Goal: Information Seeking & Learning: Learn about a topic

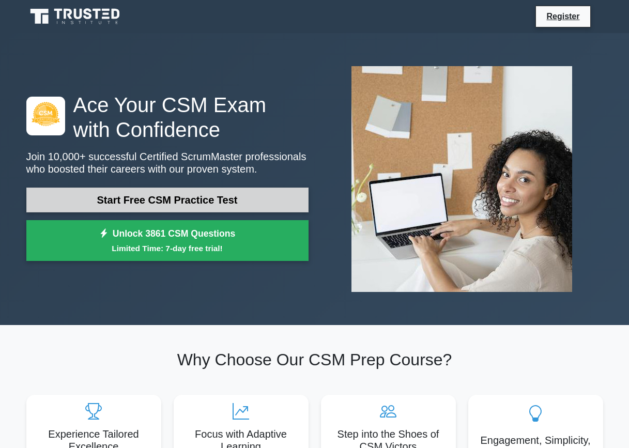
click at [195, 205] on link "Start Free CSM Practice Test" at bounding box center [167, 200] width 282 height 25
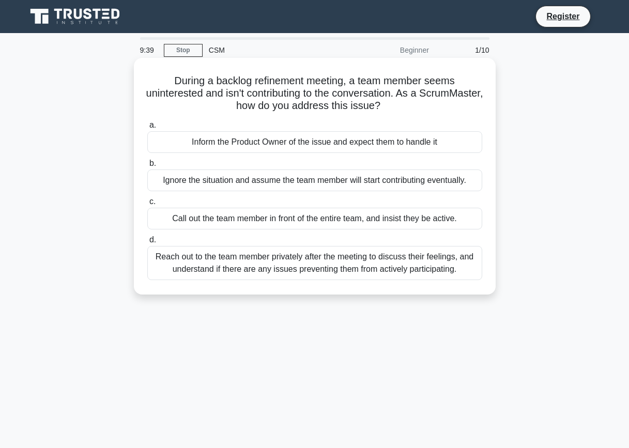
click at [435, 271] on div "Reach out to the team member privately after the meeting to discuss their feeli…" at bounding box center [314, 263] width 335 height 34
click at [147, 243] on input "d. Reach out to the team member privately after the meeting to discuss their fe…" at bounding box center [147, 240] width 0 height 7
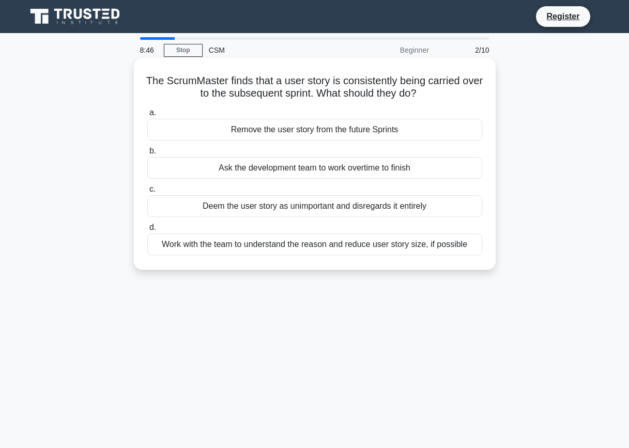
click at [388, 205] on div "Deem the user story as unimportant and disregards it entirely" at bounding box center [314, 206] width 335 height 22
click at [147, 193] on input "[PERSON_NAME] the user story as unimportant and disregards it entirely" at bounding box center [147, 189] width 0 height 7
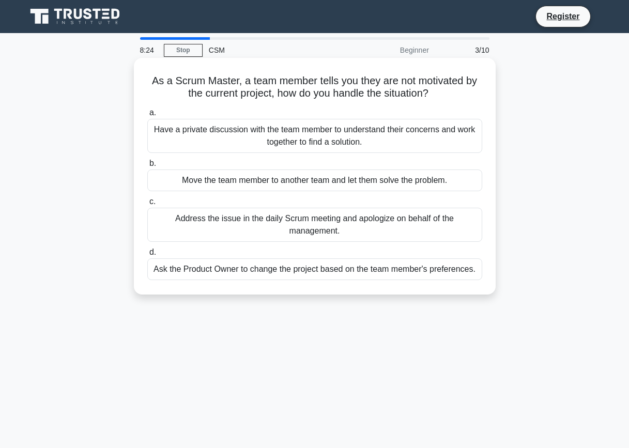
click at [420, 142] on div "Have a private discussion with the team member to understand their concerns and…" at bounding box center [314, 136] width 335 height 34
click at [147, 116] on input "a. Have a private discussion with the team member to understand their concerns …" at bounding box center [147, 113] width 0 height 7
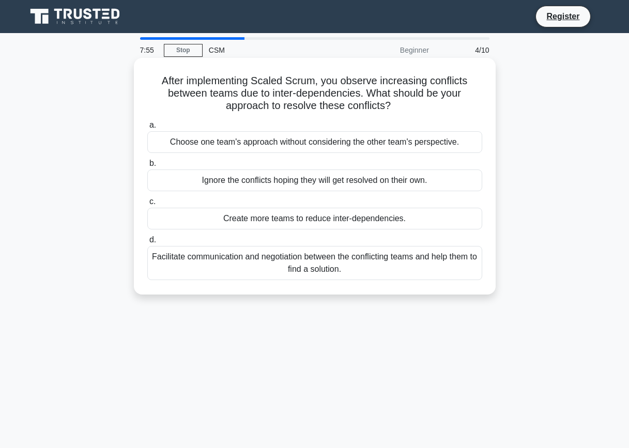
click at [442, 273] on div "Facilitate communication and negotiation between the conflicting teams and help…" at bounding box center [314, 263] width 335 height 34
click at [147, 243] on input "d. Facilitate communication and negotiation between the conflicting teams and h…" at bounding box center [147, 240] width 0 height 7
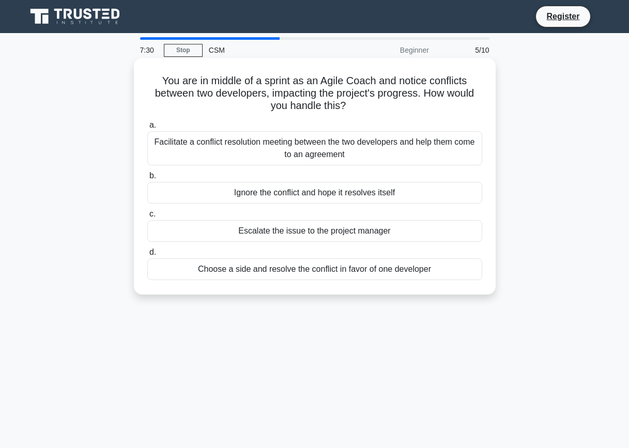
click at [364, 151] on div "Facilitate a conflict resolution meeting between the two developers and help th…" at bounding box center [314, 148] width 335 height 34
click at [147, 129] on input "a. Facilitate a conflict resolution meeting between the two developers and help…" at bounding box center [147, 125] width 0 height 7
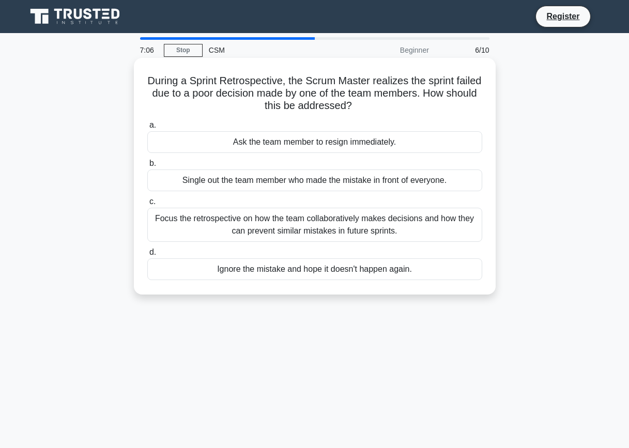
click at [469, 238] on div "Focus the retrospective on how the team collaboratively makes decisions and how…" at bounding box center [314, 225] width 335 height 34
click at [147, 205] on input "c. Focus the retrospective on how the team collaboratively makes decisions and …" at bounding box center [147, 201] width 0 height 7
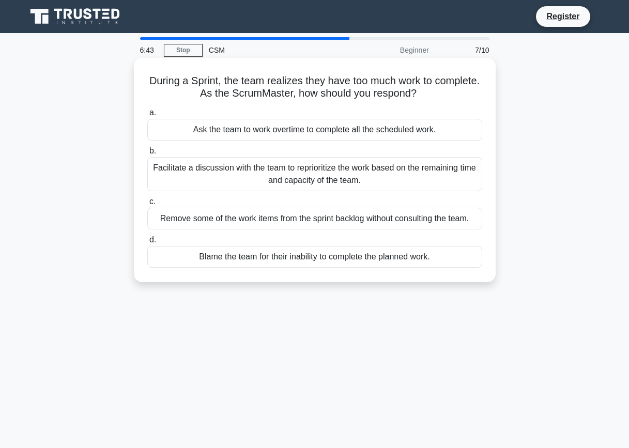
click at [445, 181] on div "Facilitate a discussion with the team to reprioritize the work based on the rem…" at bounding box center [314, 174] width 335 height 34
click at [147, 155] on input "b. Facilitate a discussion with the team to reprioritize the work based on the …" at bounding box center [147, 151] width 0 height 7
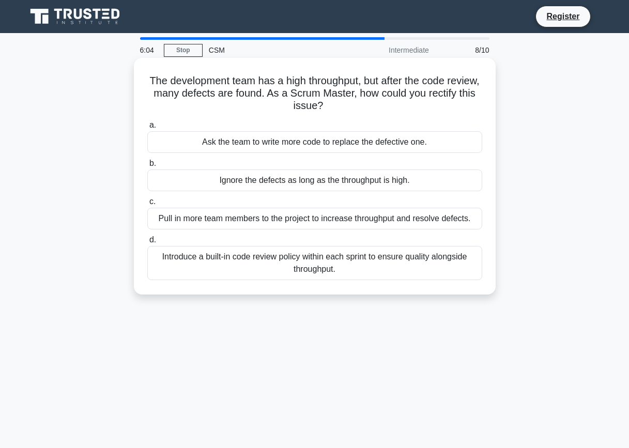
click at [455, 226] on div "Pull in more team members to the project to increase throughput and resolve def…" at bounding box center [314, 219] width 335 height 22
click at [147, 205] on input "c. Pull in more team members to the project to increase throughput and resolve …" at bounding box center [147, 201] width 0 height 7
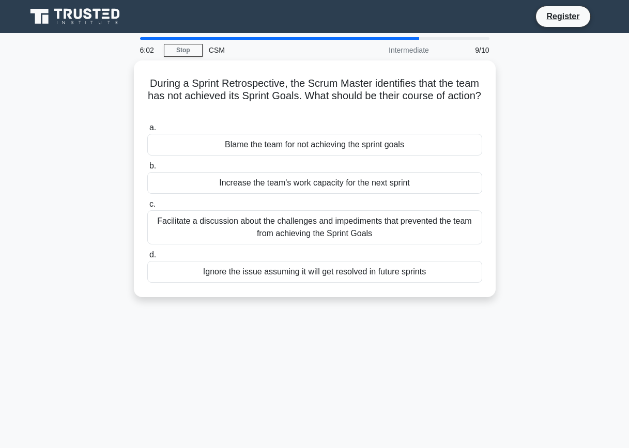
scroll to position [2, 0]
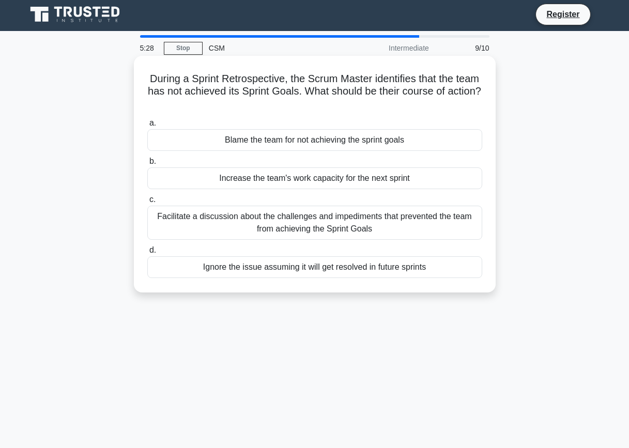
click at [440, 229] on div "Facilitate a discussion about the challenges and impediments that prevented the…" at bounding box center [314, 223] width 335 height 34
click at [147, 203] on input "c. Facilitate a discussion about the challenges and impediments that prevented …" at bounding box center [147, 199] width 0 height 7
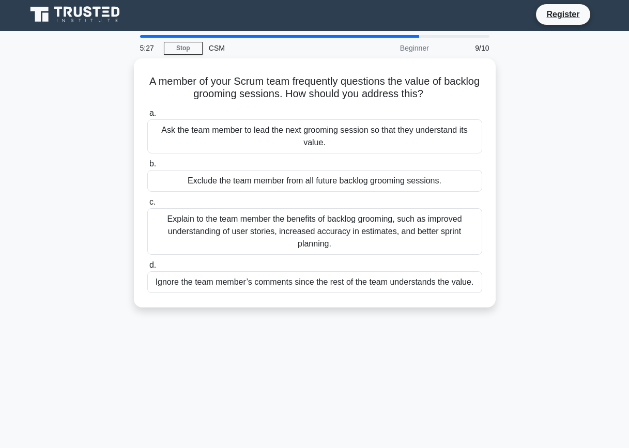
scroll to position [0, 0]
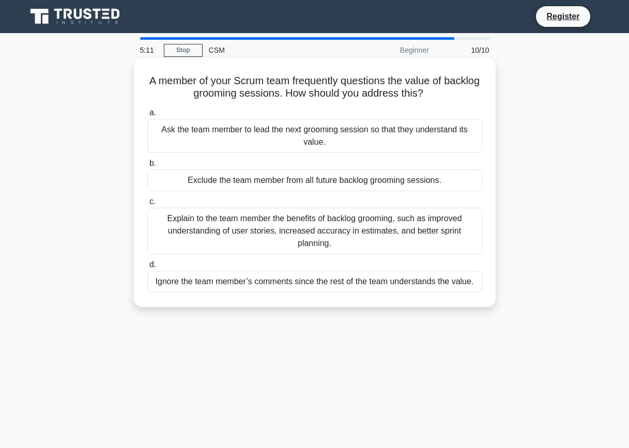
click at [308, 227] on div "Explain to the team member the benefits of backlog grooming, such as improved u…" at bounding box center [314, 231] width 335 height 47
click at [147, 205] on input "c. Explain to the team member the benefits of backlog grooming, such as improve…" at bounding box center [147, 201] width 0 height 7
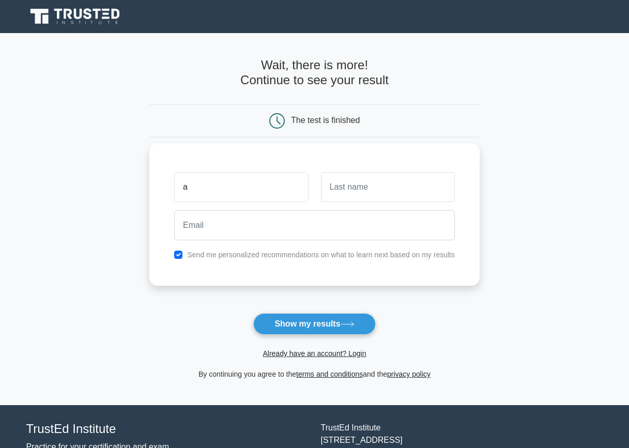
type input "a"
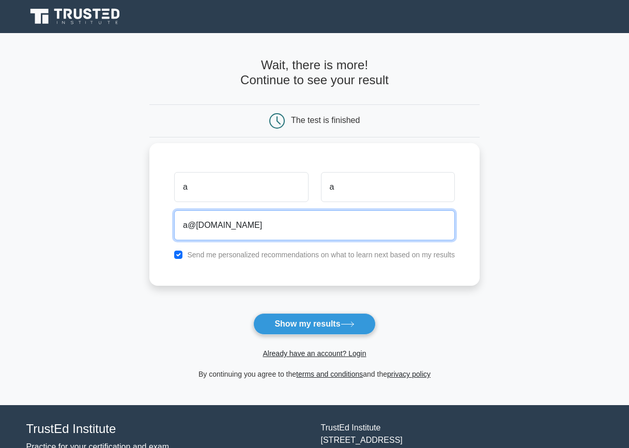
type input "a@gmail.com"
click at [314, 324] on button "Show my results" at bounding box center [314, 324] width 122 height 22
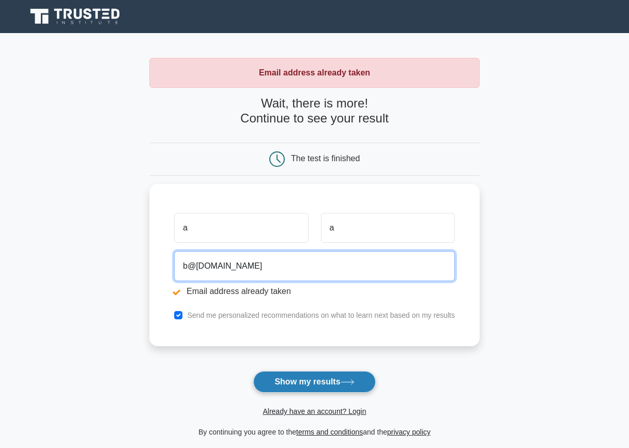
type input "b@gmail.com"
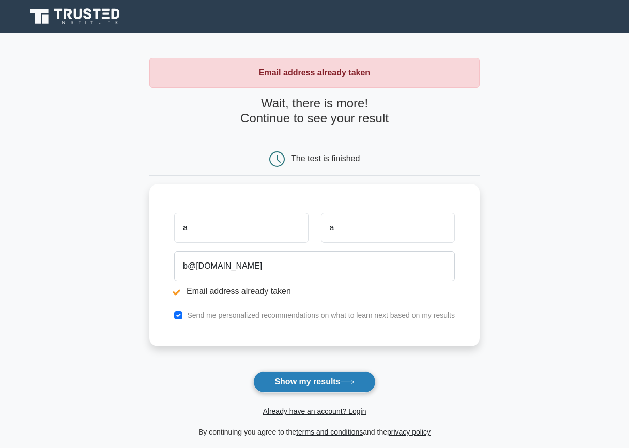
click at [298, 390] on button "Show my results" at bounding box center [314, 382] width 122 height 22
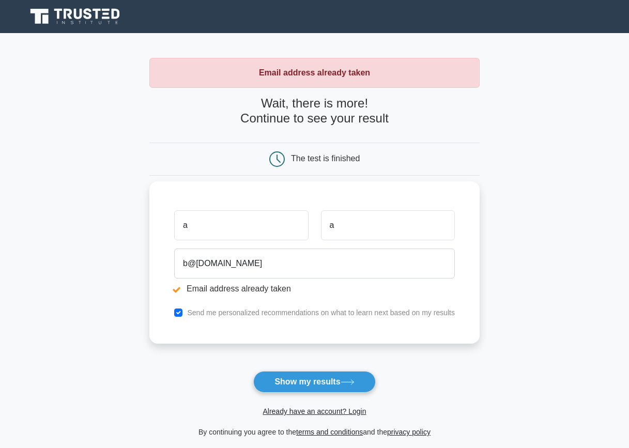
click at [230, 234] on input "a" at bounding box center [241, 225] width 134 height 30
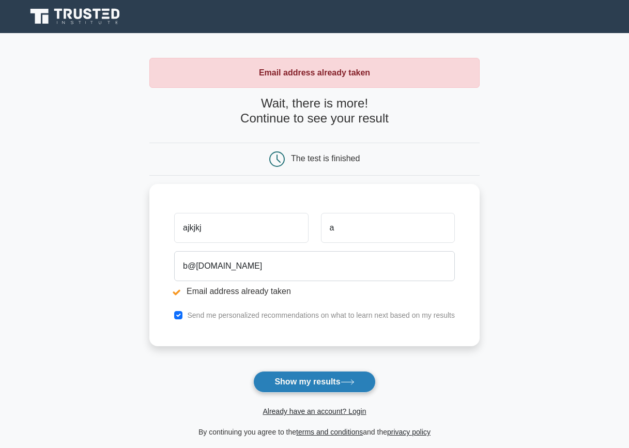
type input "ajkjkj"
click at [320, 391] on button "Show my results" at bounding box center [314, 382] width 122 height 22
type input "agufguf"
click at [334, 378] on button "Show my results" at bounding box center [314, 382] width 122 height 22
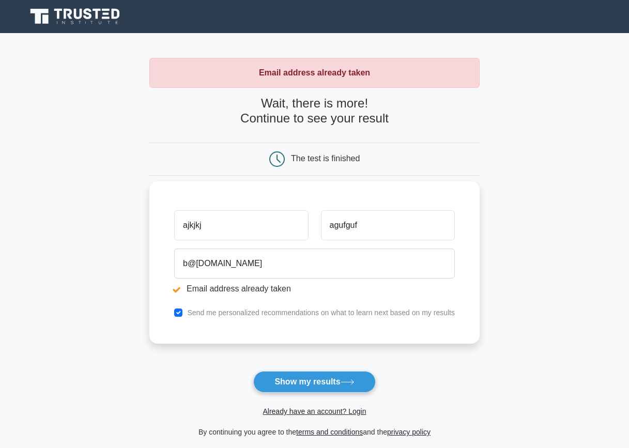
scroll to position [79, 0]
